Goal: Task Accomplishment & Management: Manage account settings

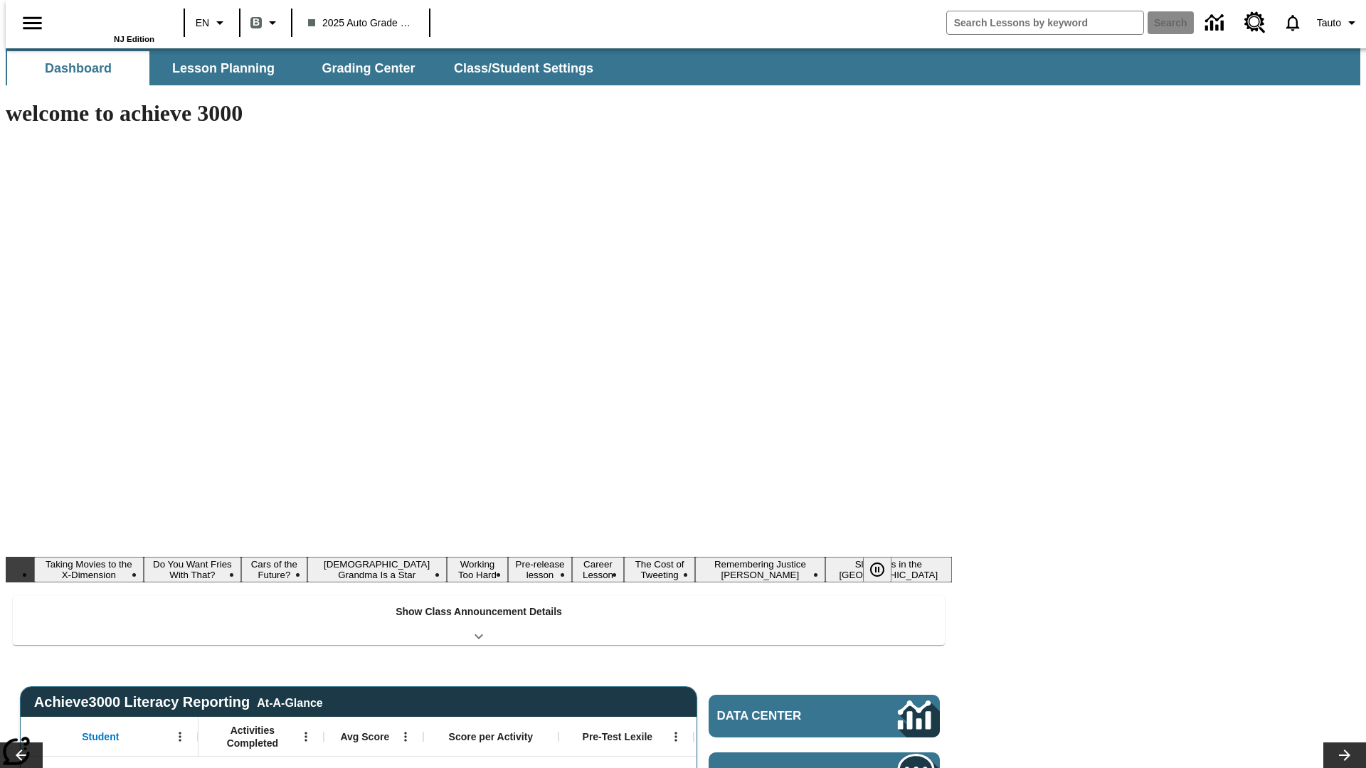
type input "-1"
click at [517, 68] on button "Class/Student Settings" at bounding box center [525, 68] width 164 height 34
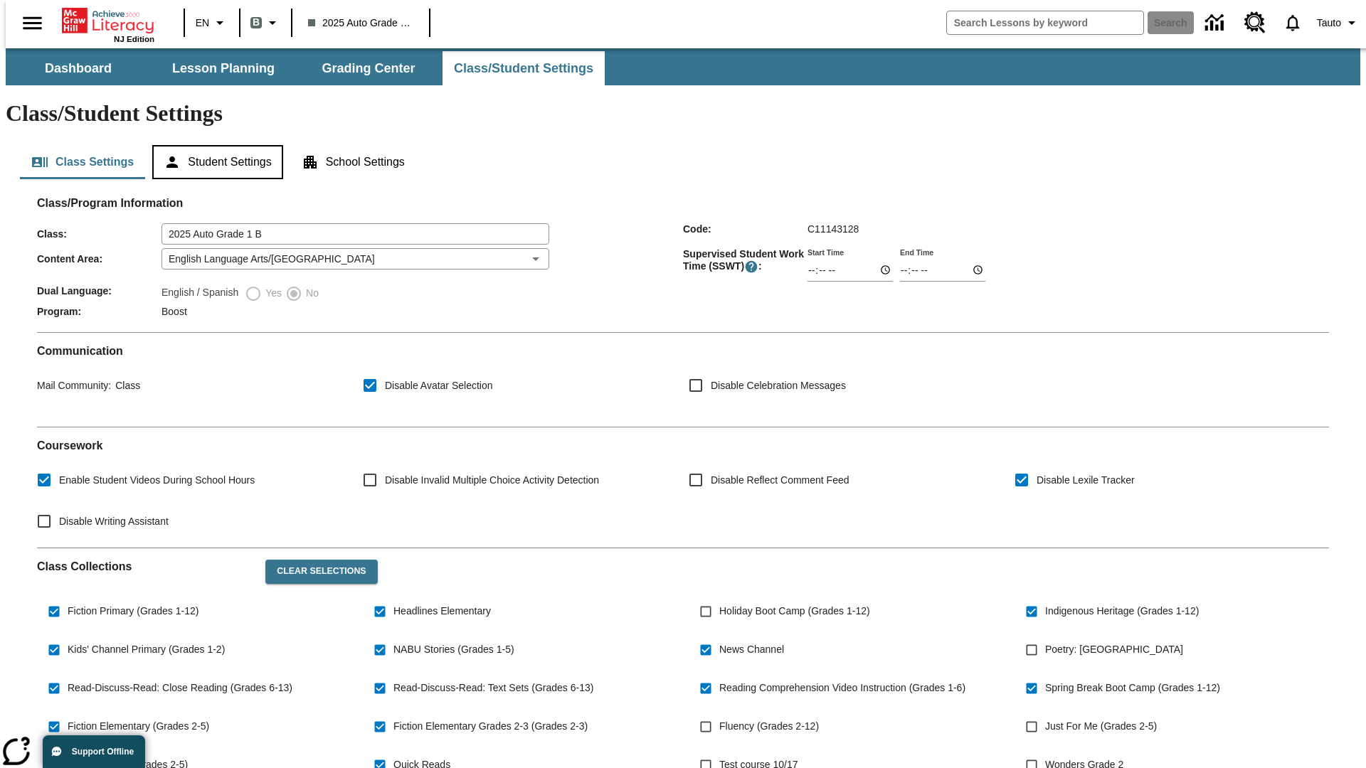
click at [214, 145] on button "Student Settings" at bounding box center [217, 162] width 130 height 34
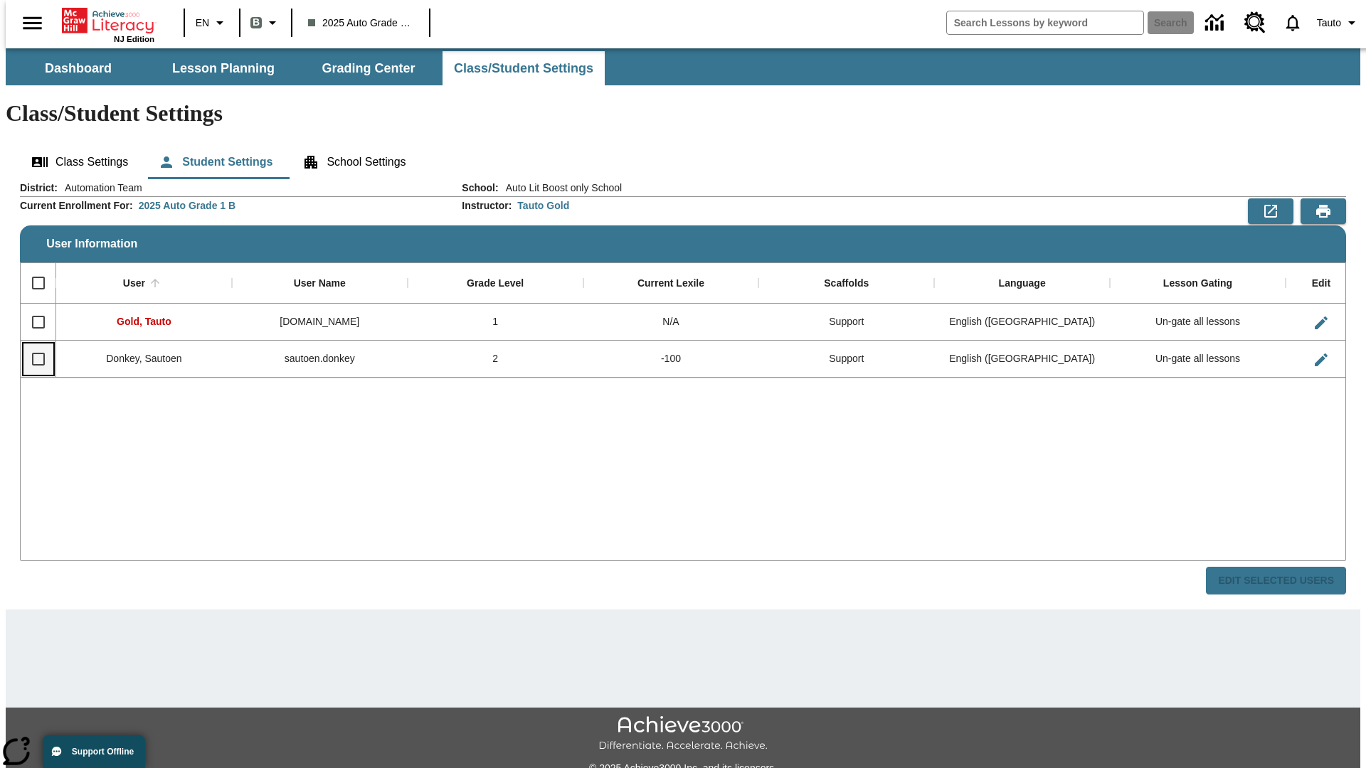
click at [32, 344] on input "Select row" at bounding box center [38, 359] width 30 height 30
checkbox input "true"
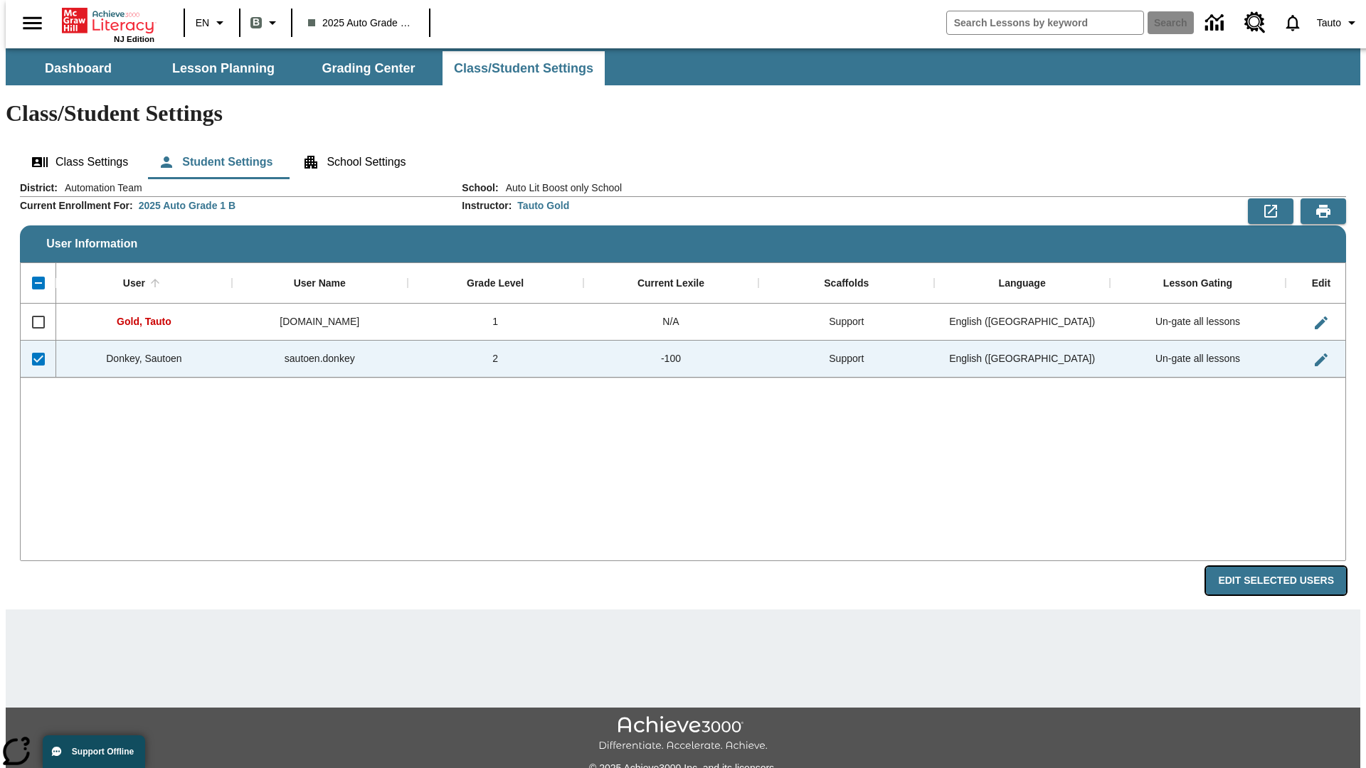
click at [1287, 567] on button "Edit Selected Users" at bounding box center [1276, 581] width 140 height 28
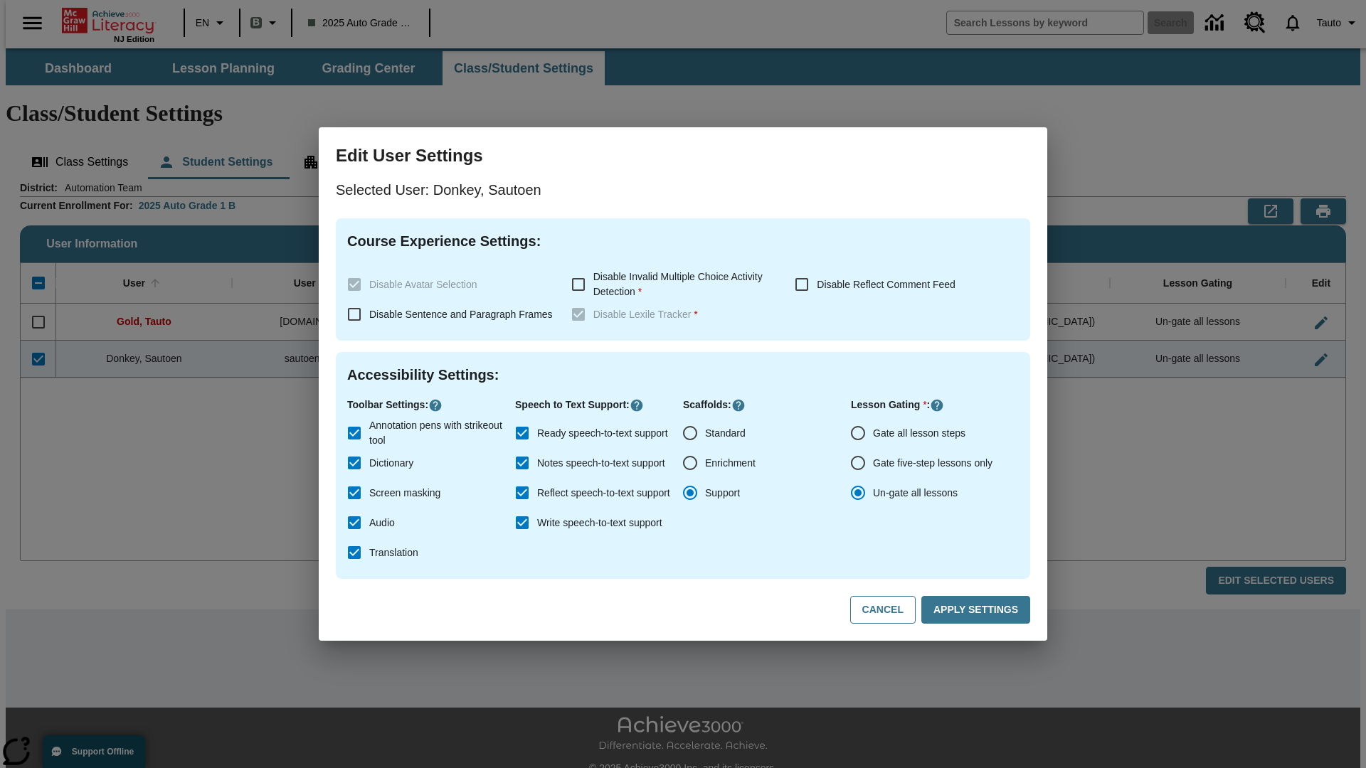
click at [858, 433] on input "Gate all lesson steps" at bounding box center [858, 433] width 30 height 30
radio input "true"
click at [978, 610] on button "Apply Settings" at bounding box center [975, 610] width 109 height 28
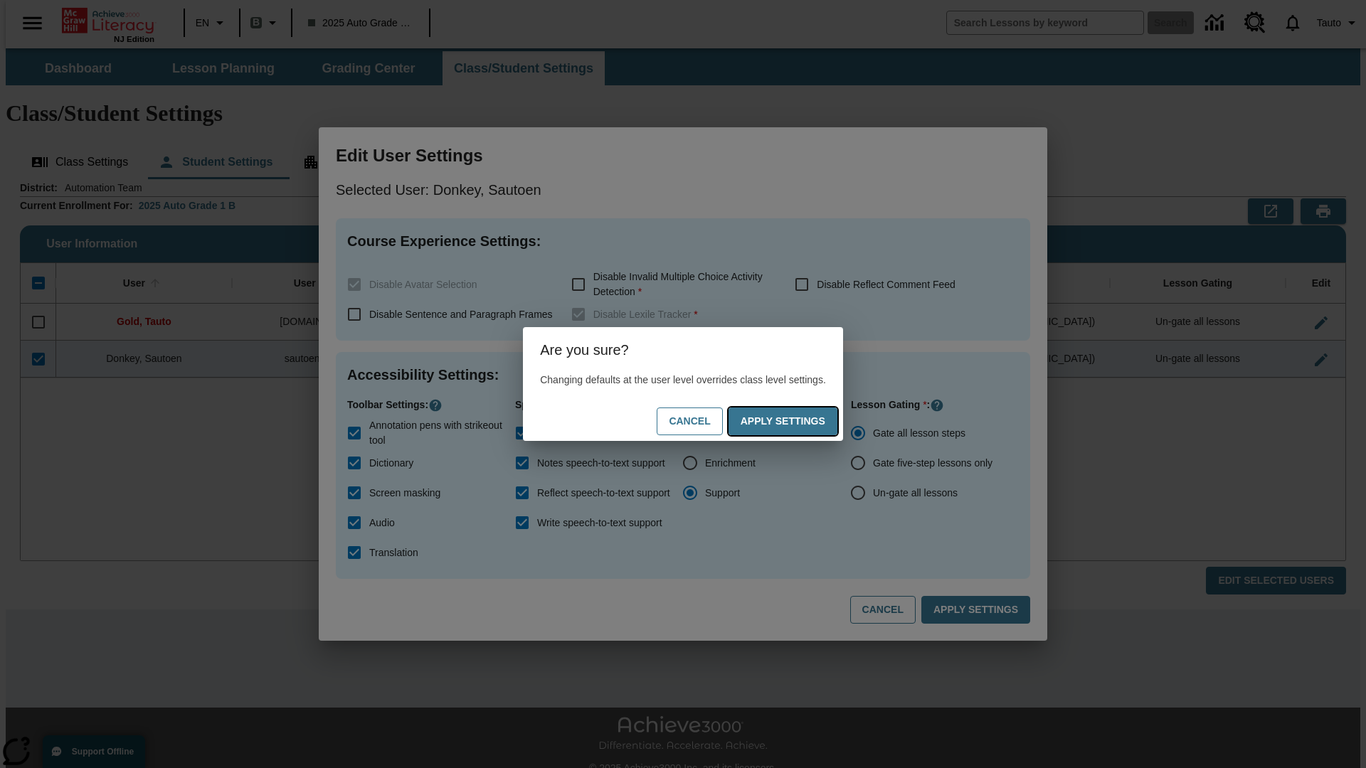
click at [797, 421] on button "Apply Settings" at bounding box center [783, 422] width 109 height 28
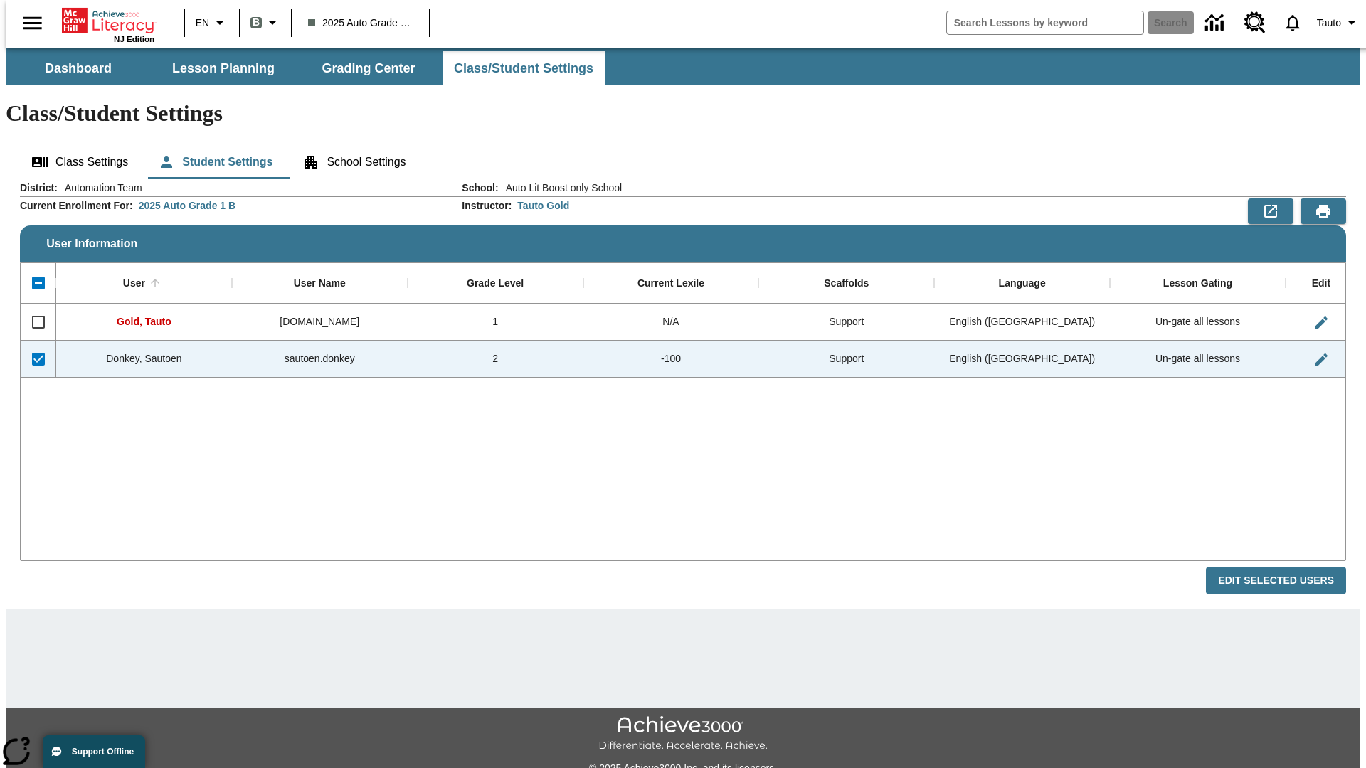
checkbox input "false"
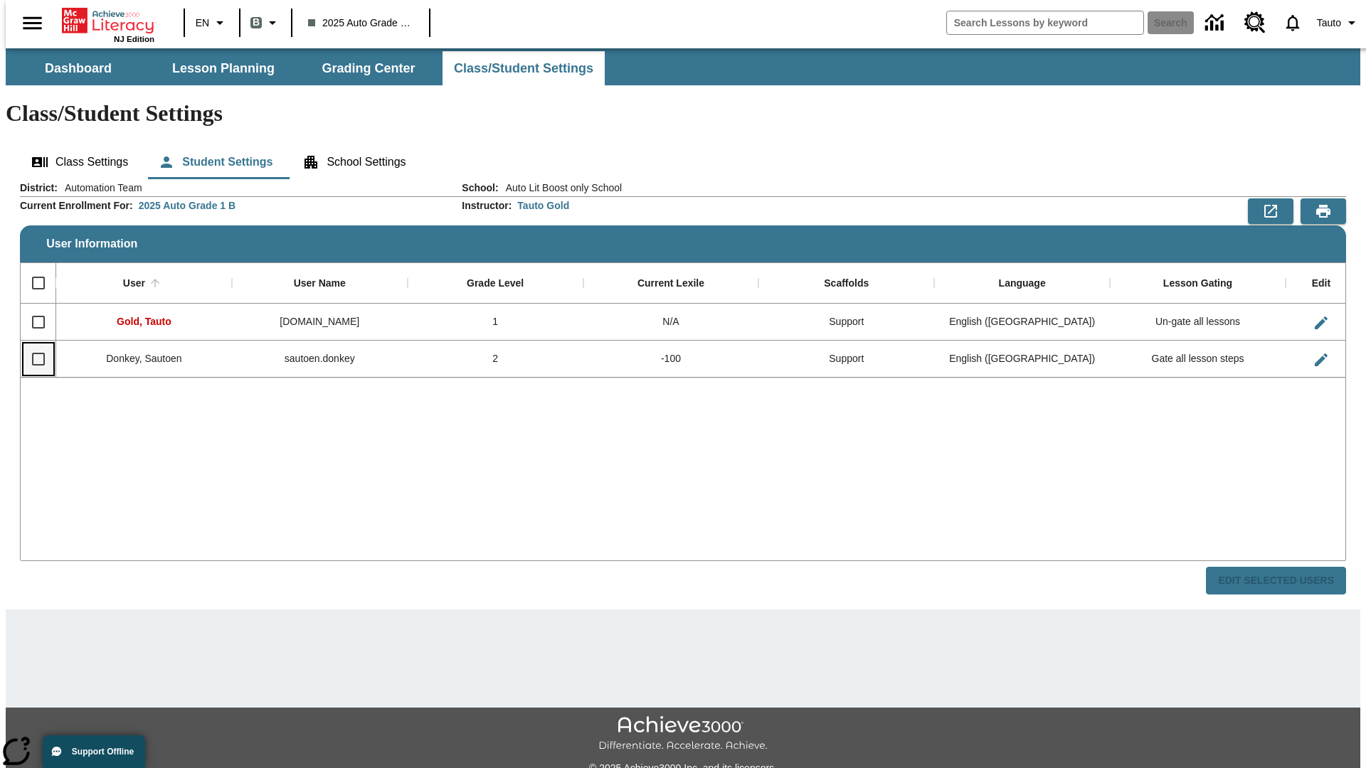
click at [32, 344] on input "Select row" at bounding box center [38, 359] width 30 height 30
checkbox input "true"
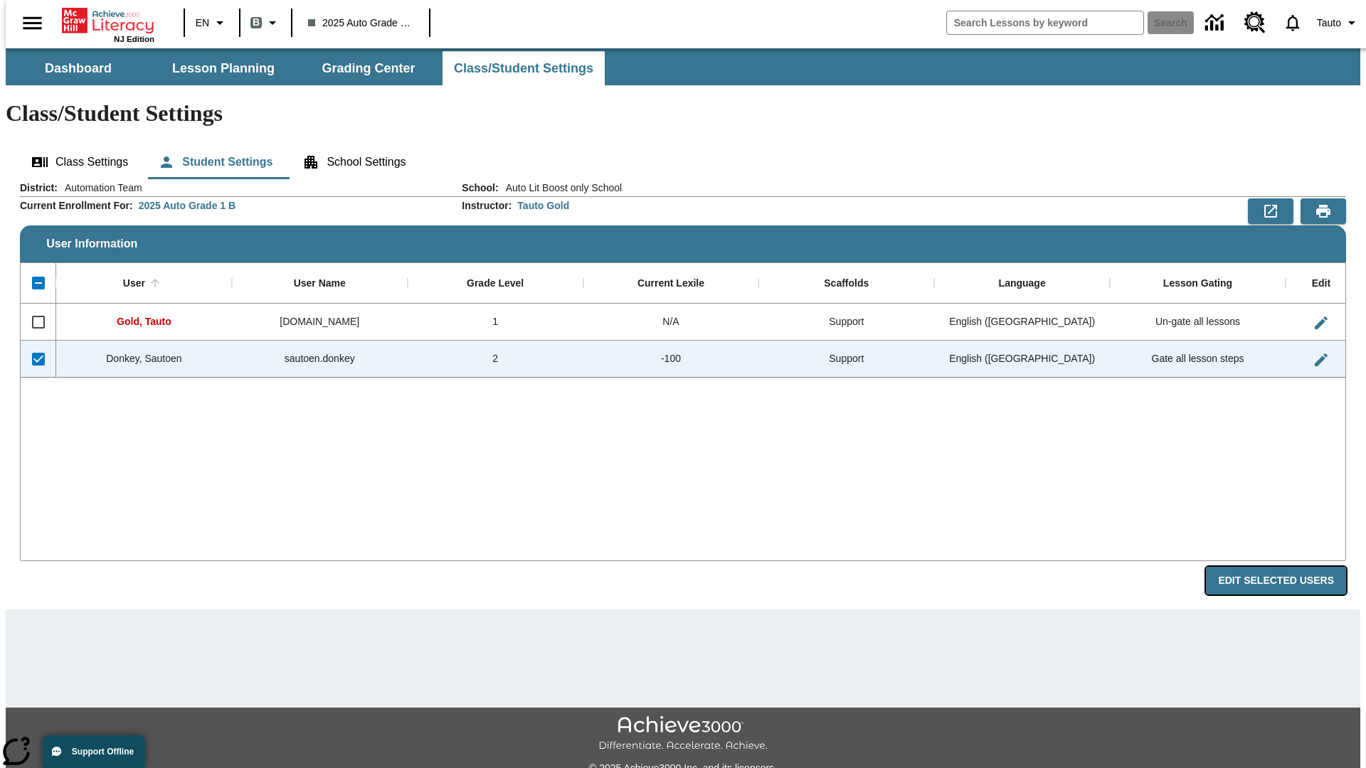
click at [1287, 567] on button "Edit Selected Users" at bounding box center [1276, 581] width 140 height 28
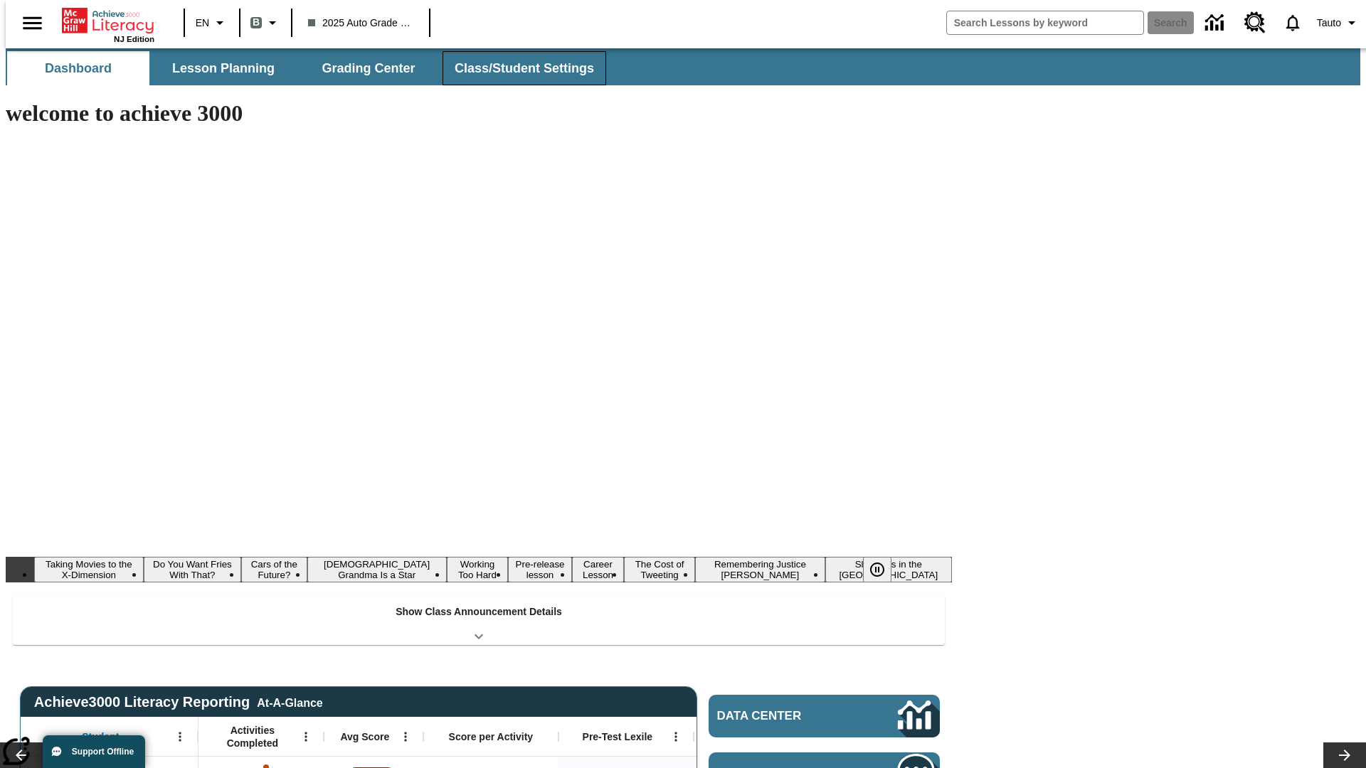
click at [517, 68] on button "Class/Student Settings" at bounding box center [525, 68] width 164 height 34
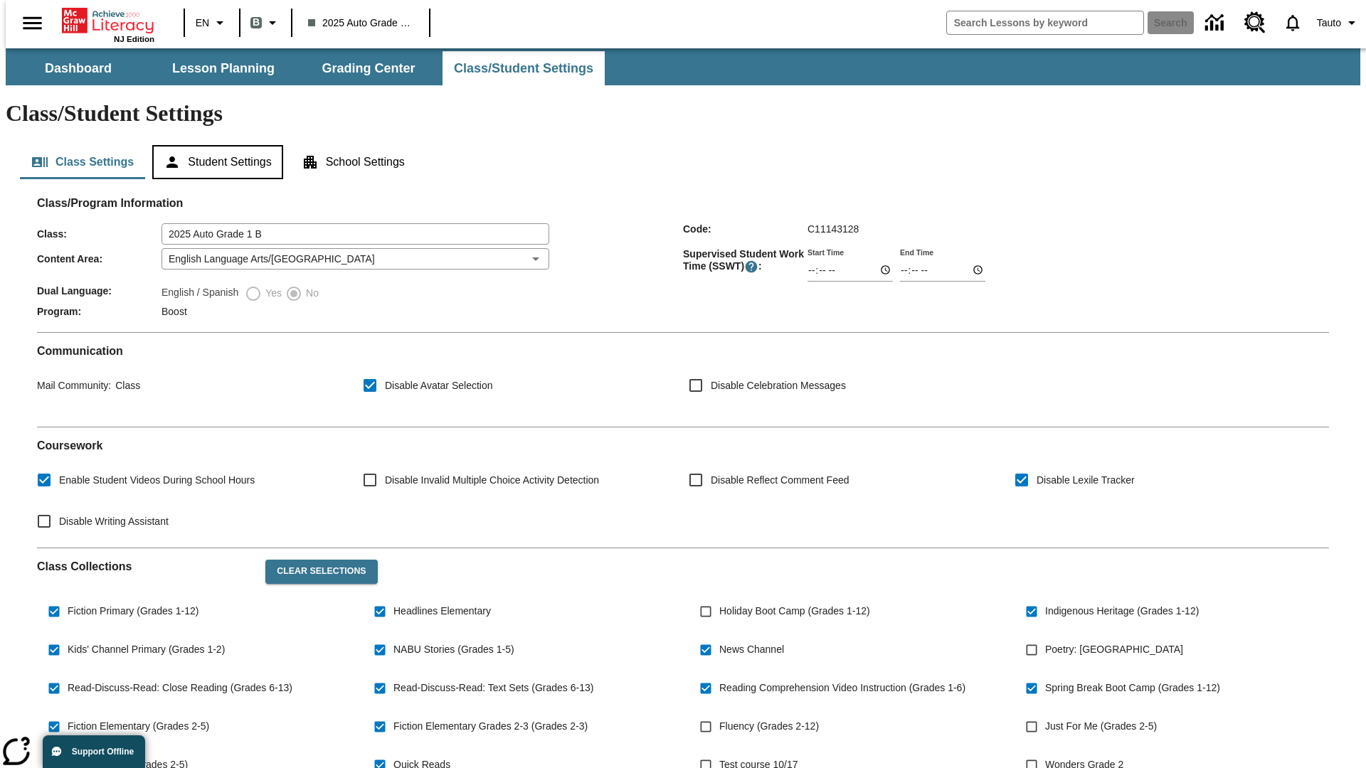
click at [214, 145] on button "Student Settings" at bounding box center [217, 162] width 130 height 34
